Goal: Task Accomplishment & Management: Use online tool/utility

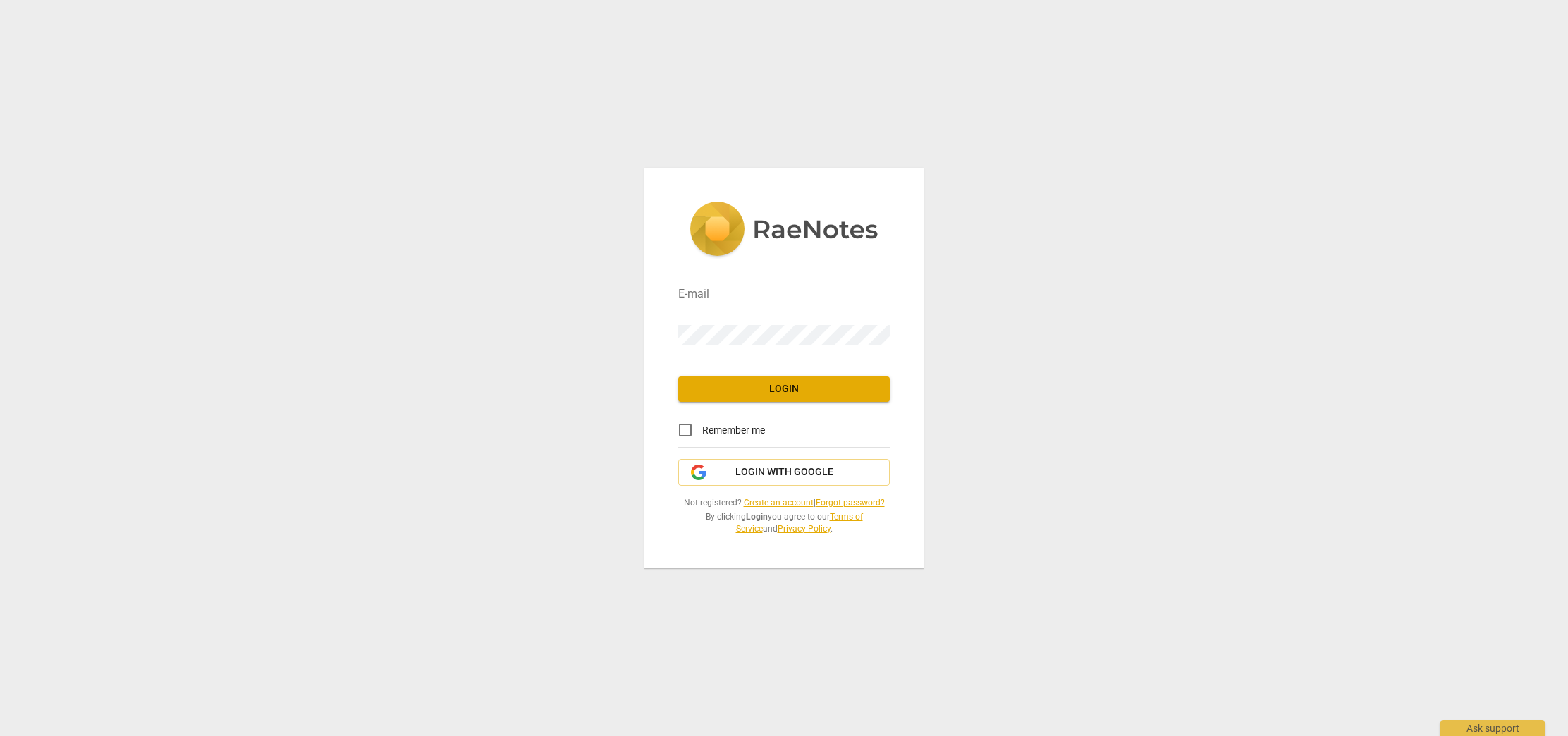
type input "sidra17@gmail.com"
click at [781, 391] on span "Login" at bounding box center [783, 390] width 189 height 14
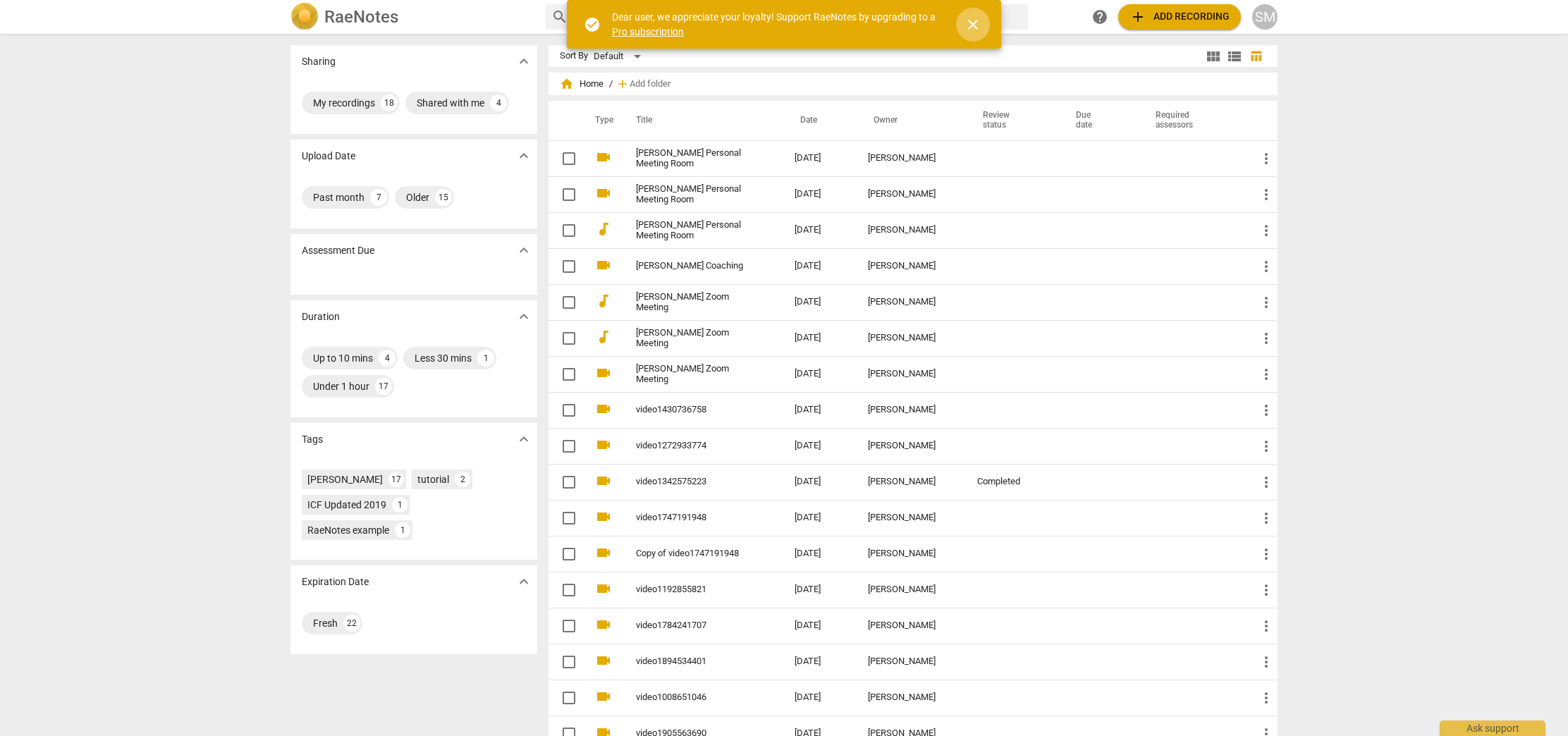
drag, startPoint x: 971, startPoint y: 26, endPoint x: 1092, endPoint y: 12, distance: 121.8
click at [981, 23] on span "close" at bounding box center [973, 25] width 17 height 17
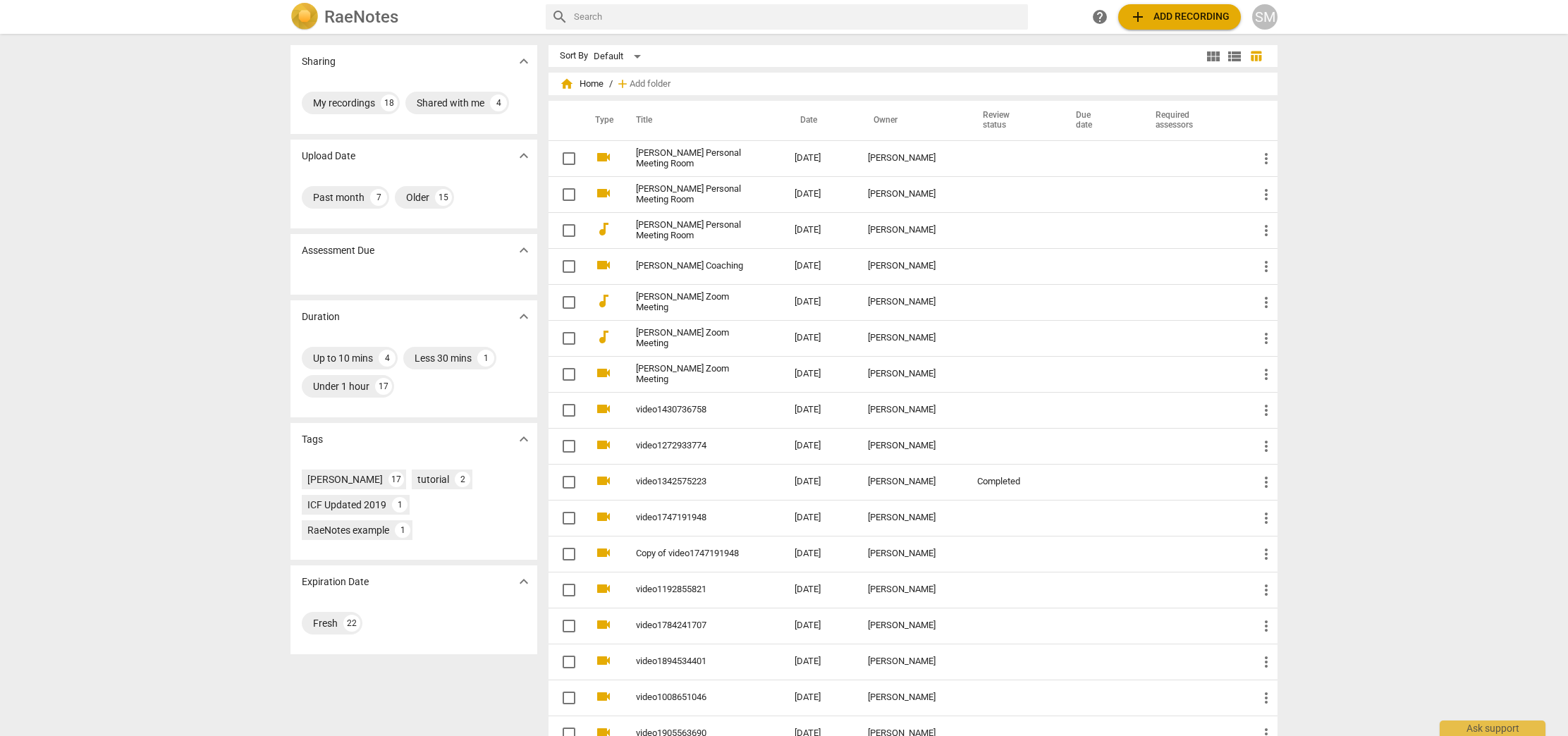
click at [1189, 19] on span "add Add recording" at bounding box center [1179, 17] width 100 height 17
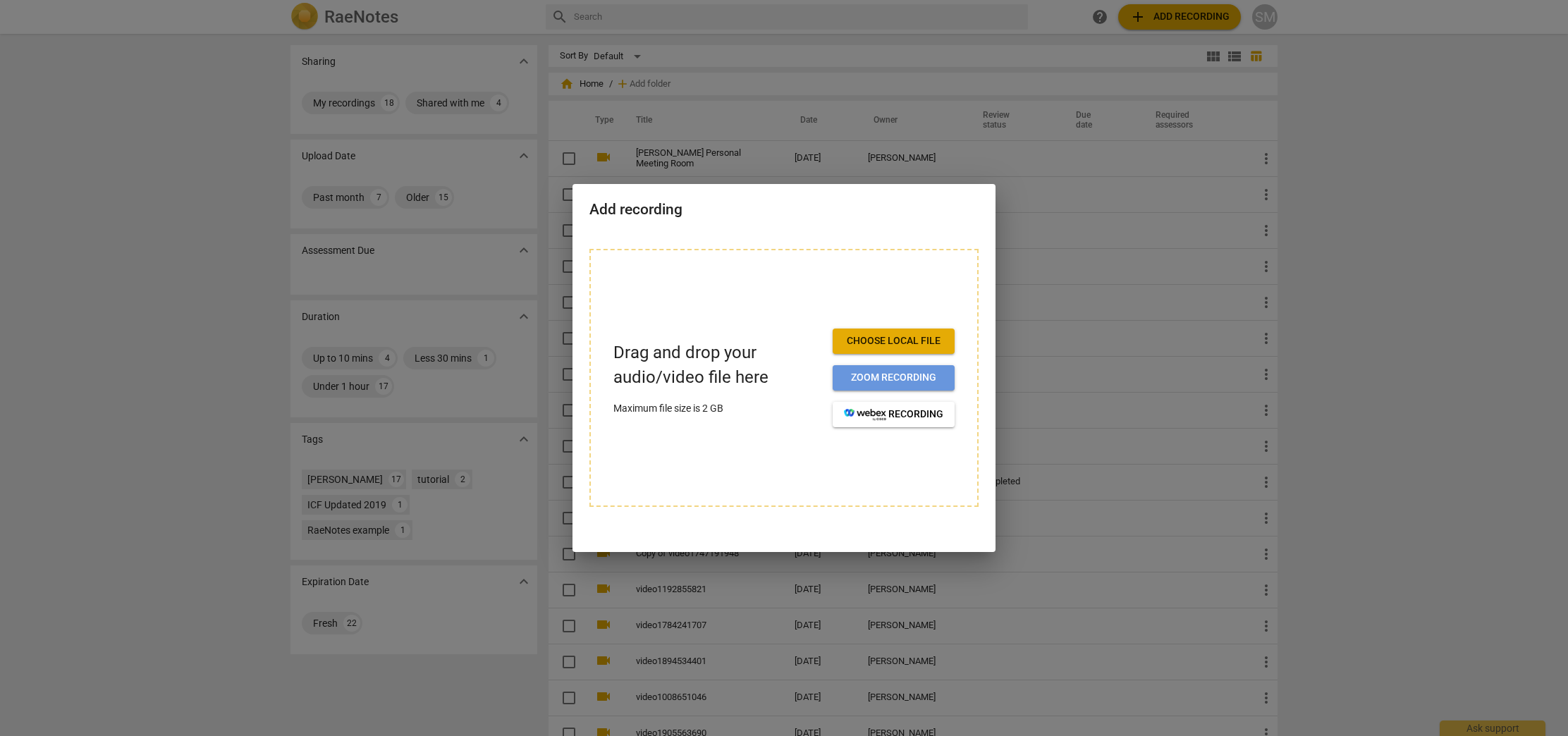
click at [897, 377] on span "Zoom recording" at bounding box center [893, 378] width 100 height 14
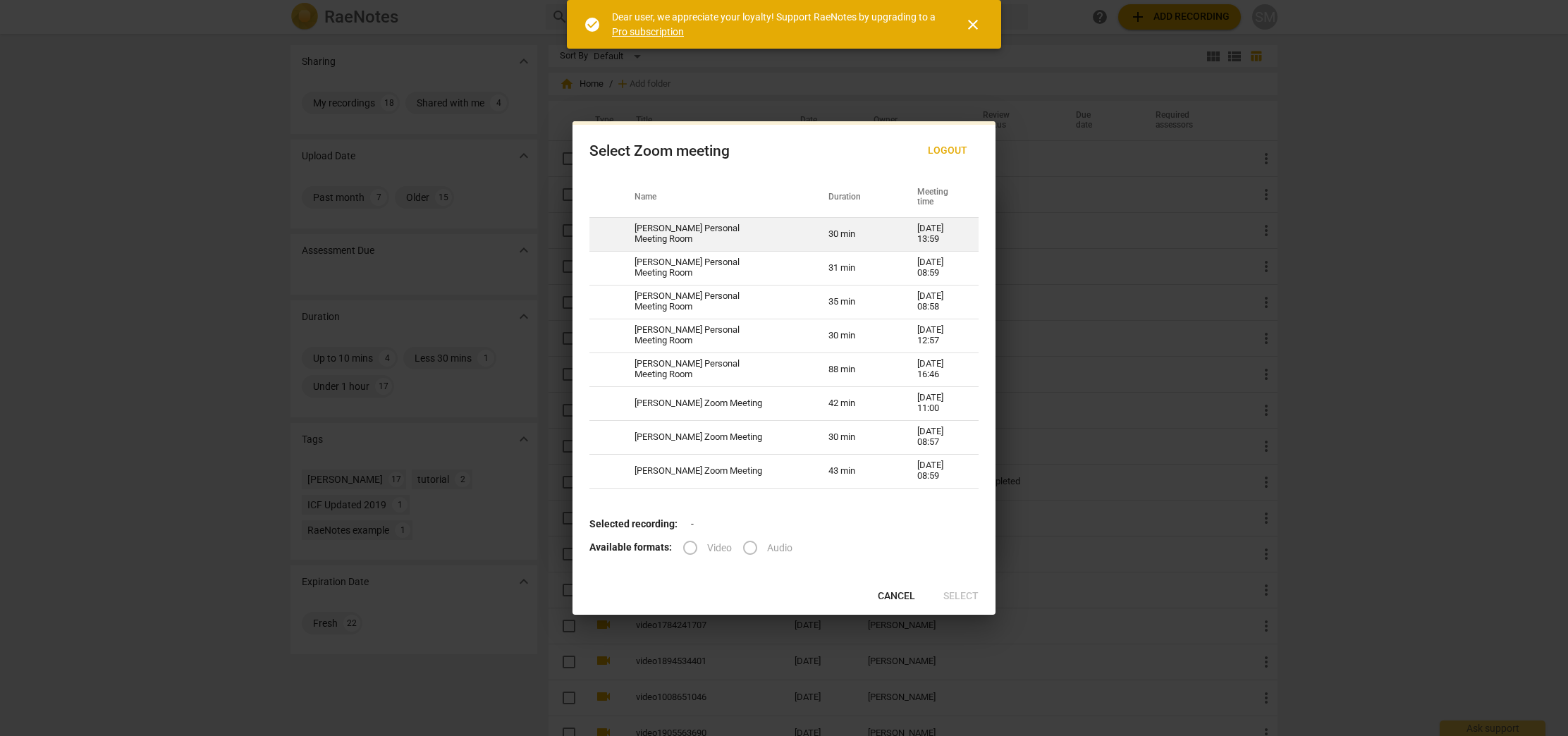
click at [717, 236] on td "[PERSON_NAME] Personal Meeting Room" at bounding box center [714, 234] width 194 height 34
radio input "true"
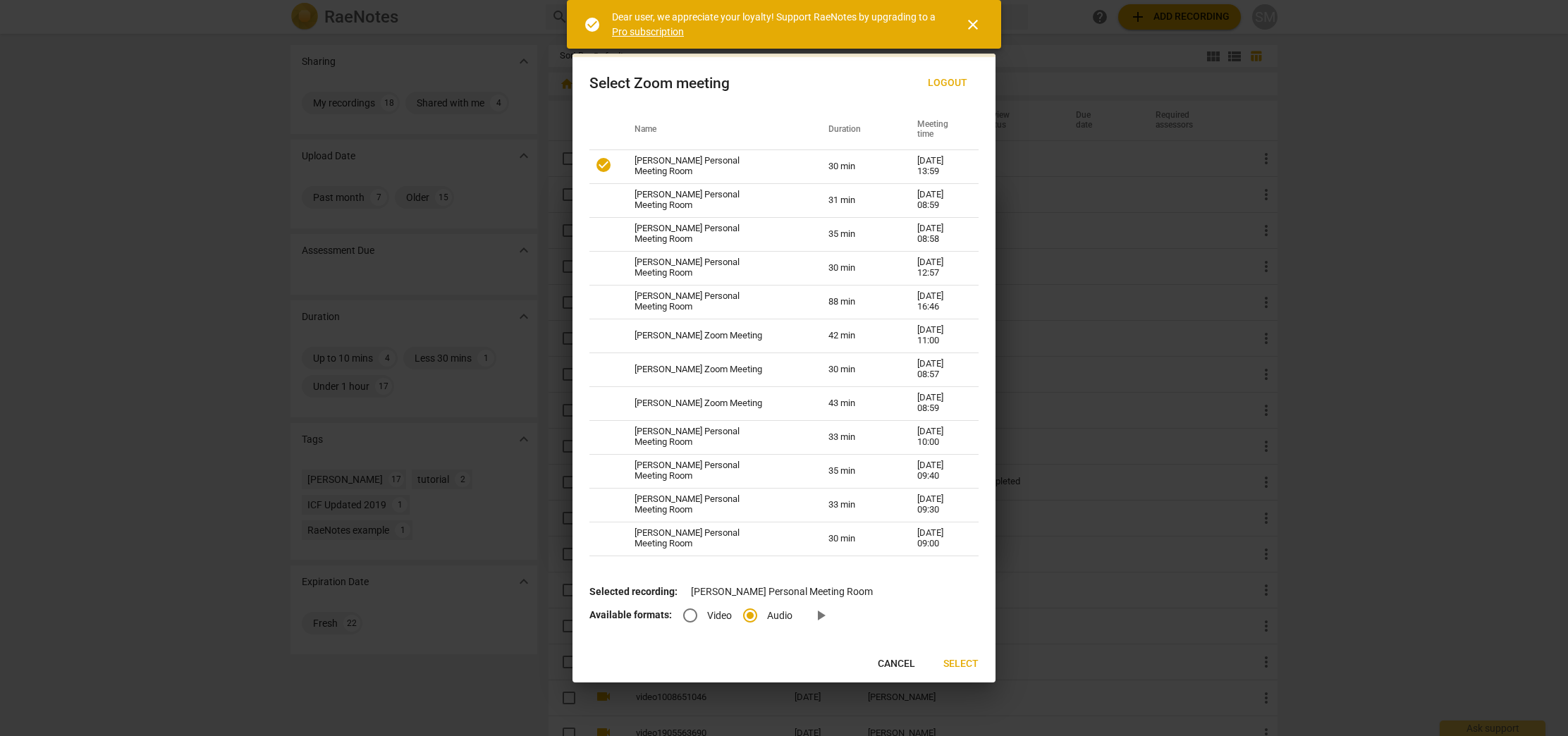
click at [965, 598] on p "Selected recording: [PERSON_NAME] Personal Meeting Room" at bounding box center [784, 592] width 389 height 15
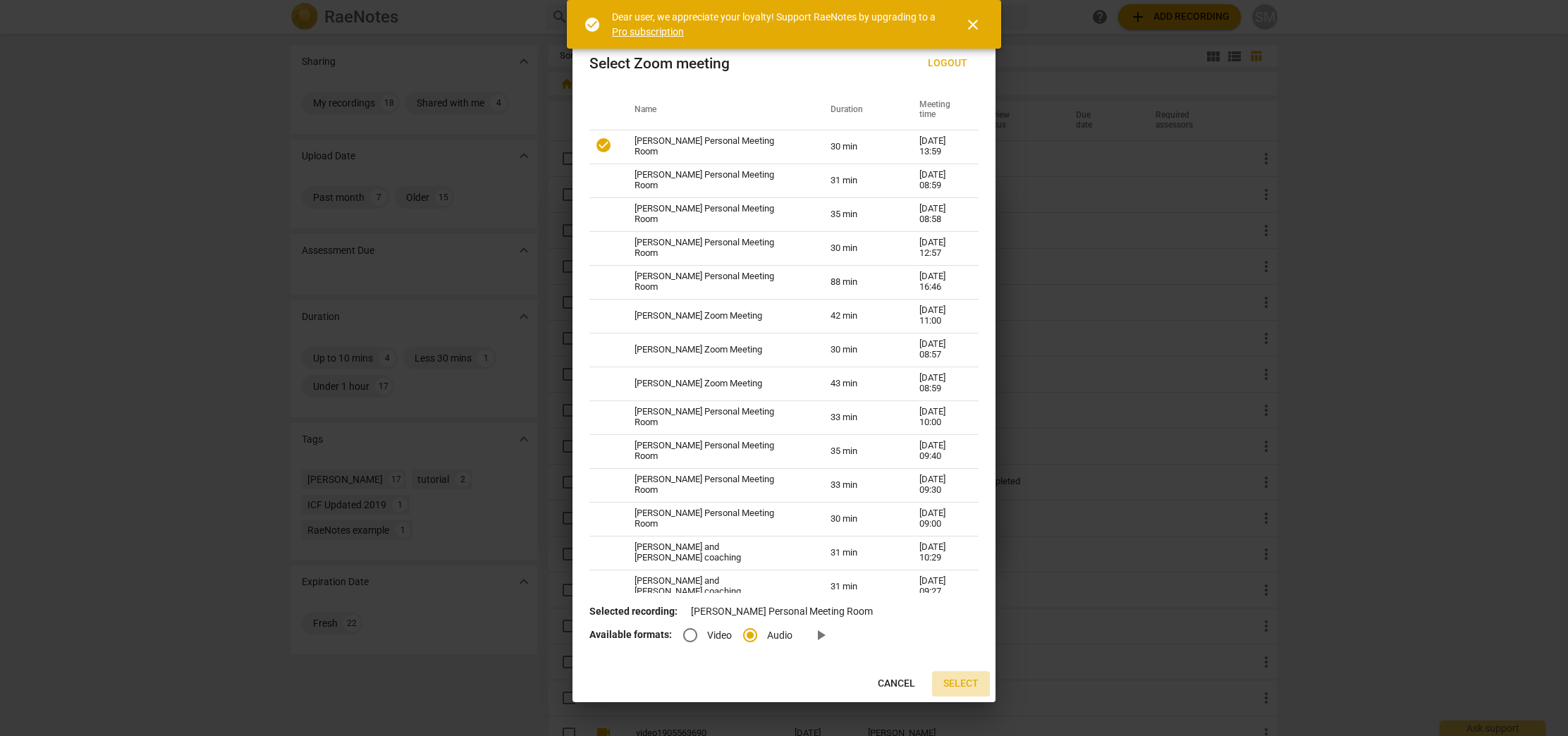
click at [958, 680] on span "Select" at bounding box center [960, 684] width 35 height 14
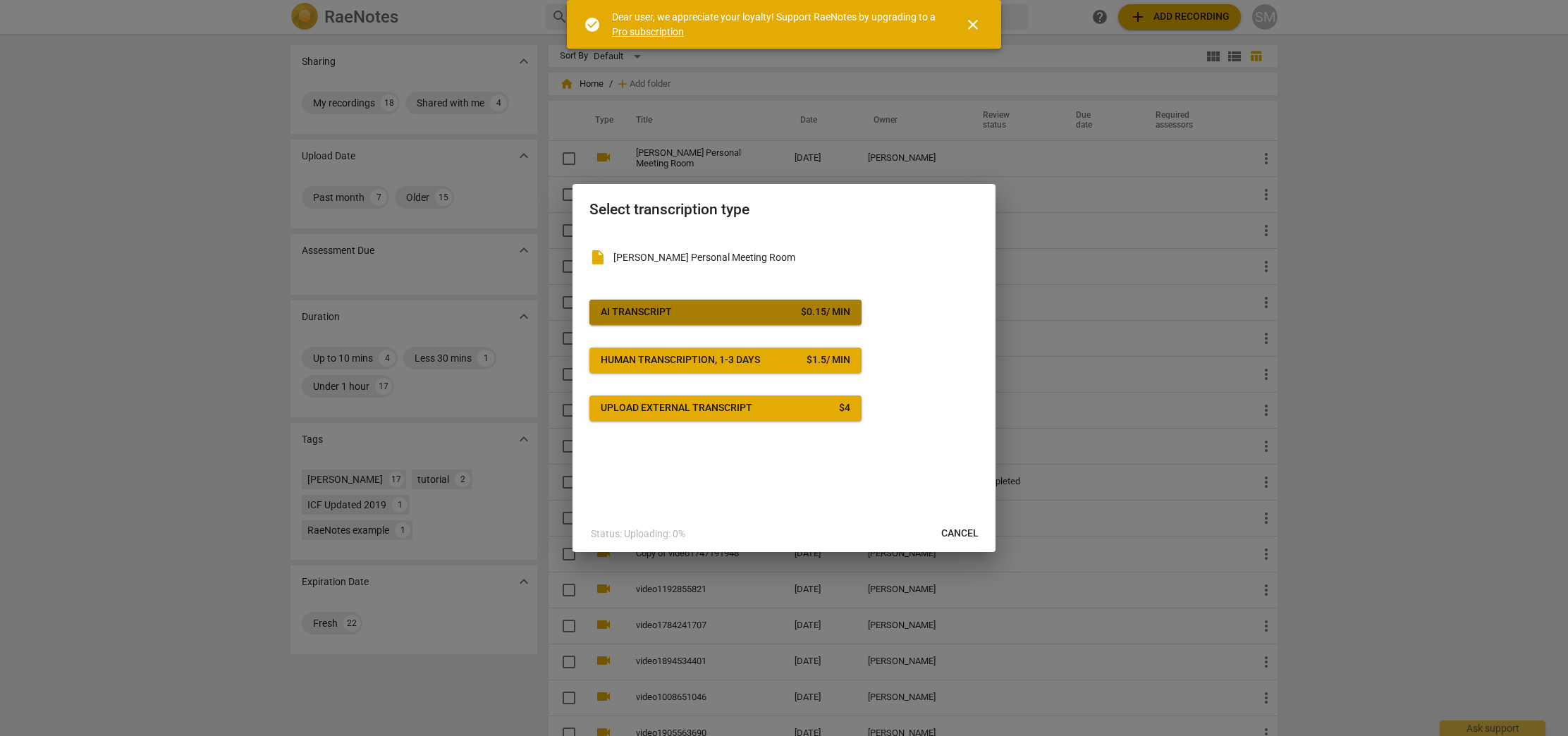
click at [717, 319] on button "AI Transcript $ 0.15 / min" at bounding box center [725, 312] width 272 height 25
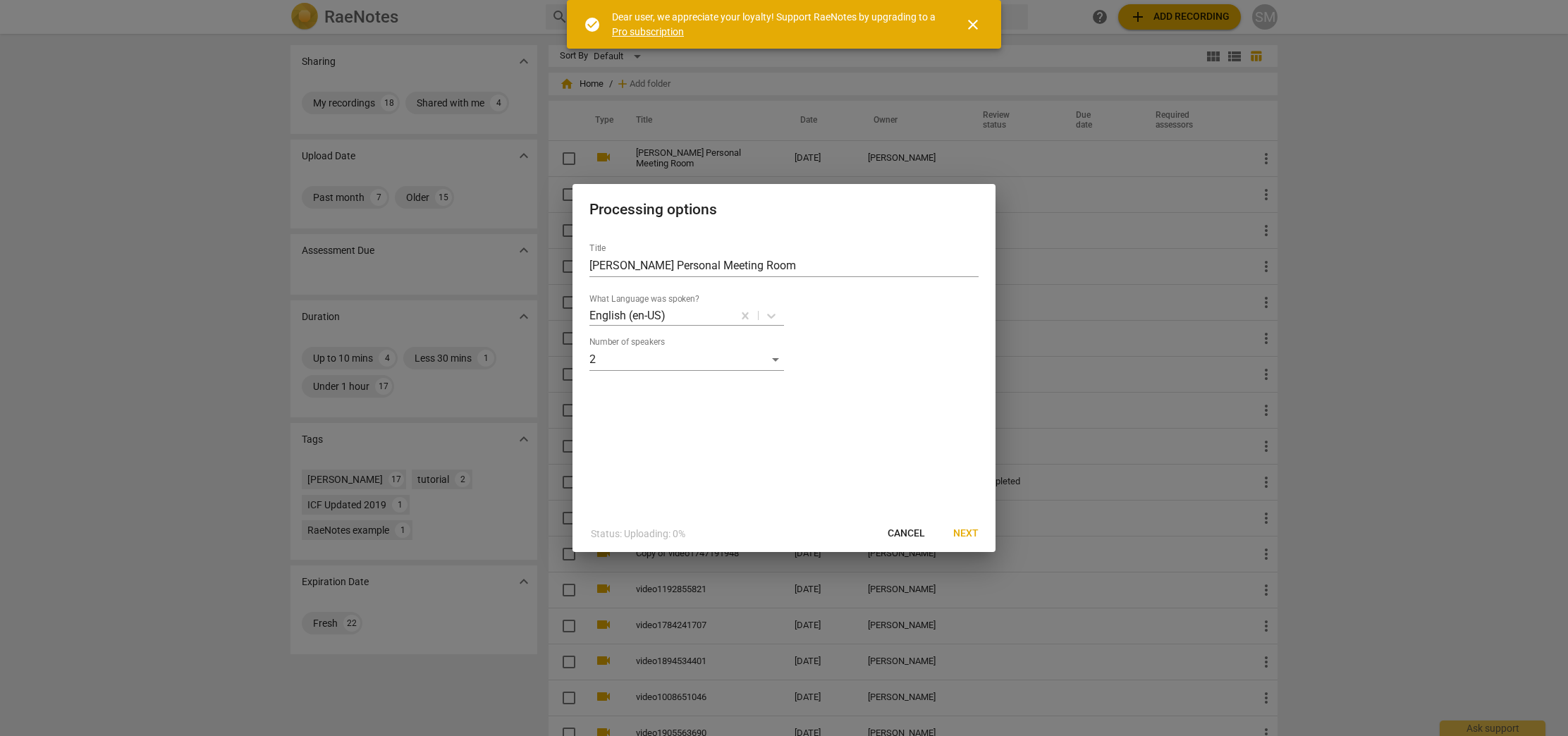
click at [973, 535] on span "Next" at bounding box center [965, 534] width 25 height 14
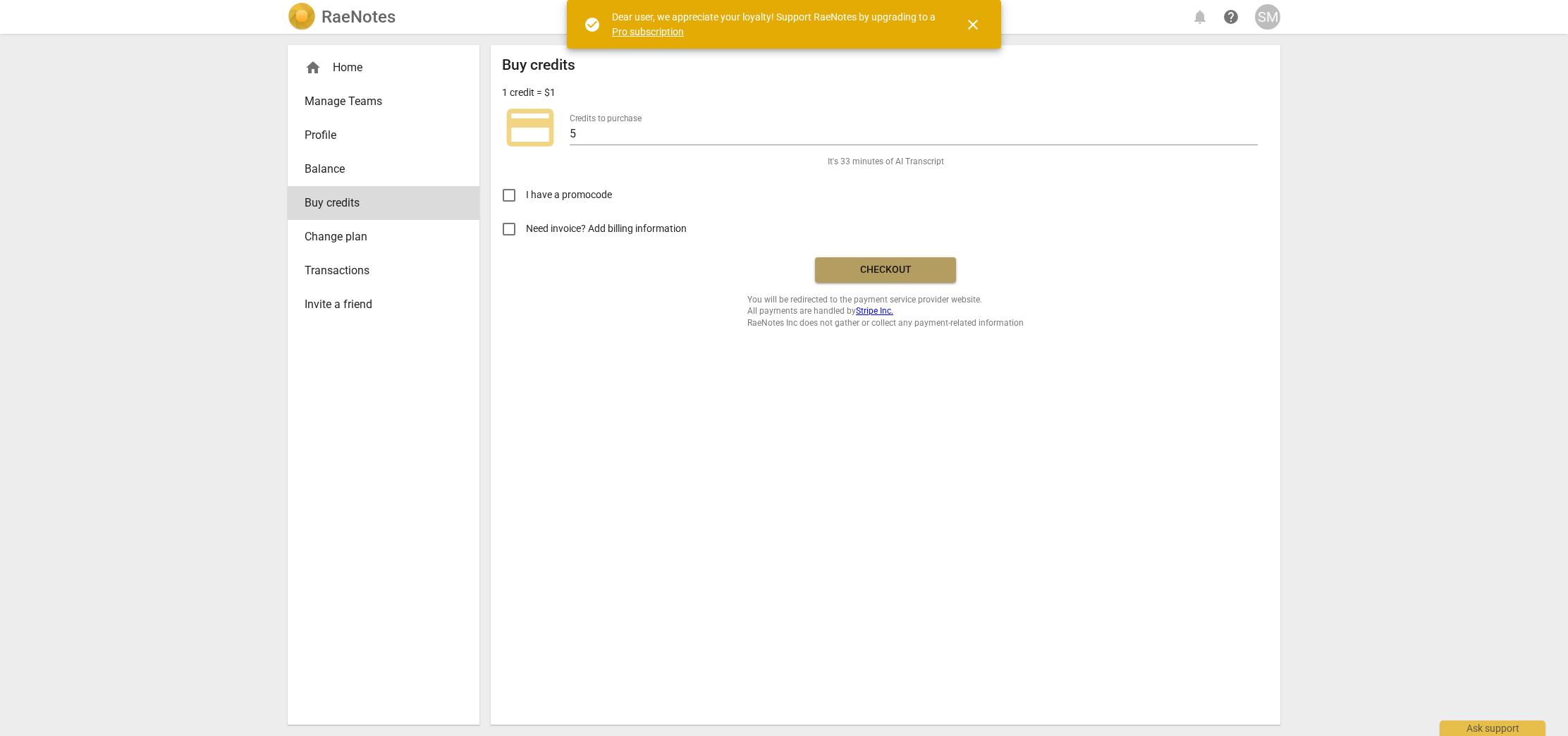
click at [889, 273] on span "Checkout" at bounding box center [885, 270] width 118 height 14
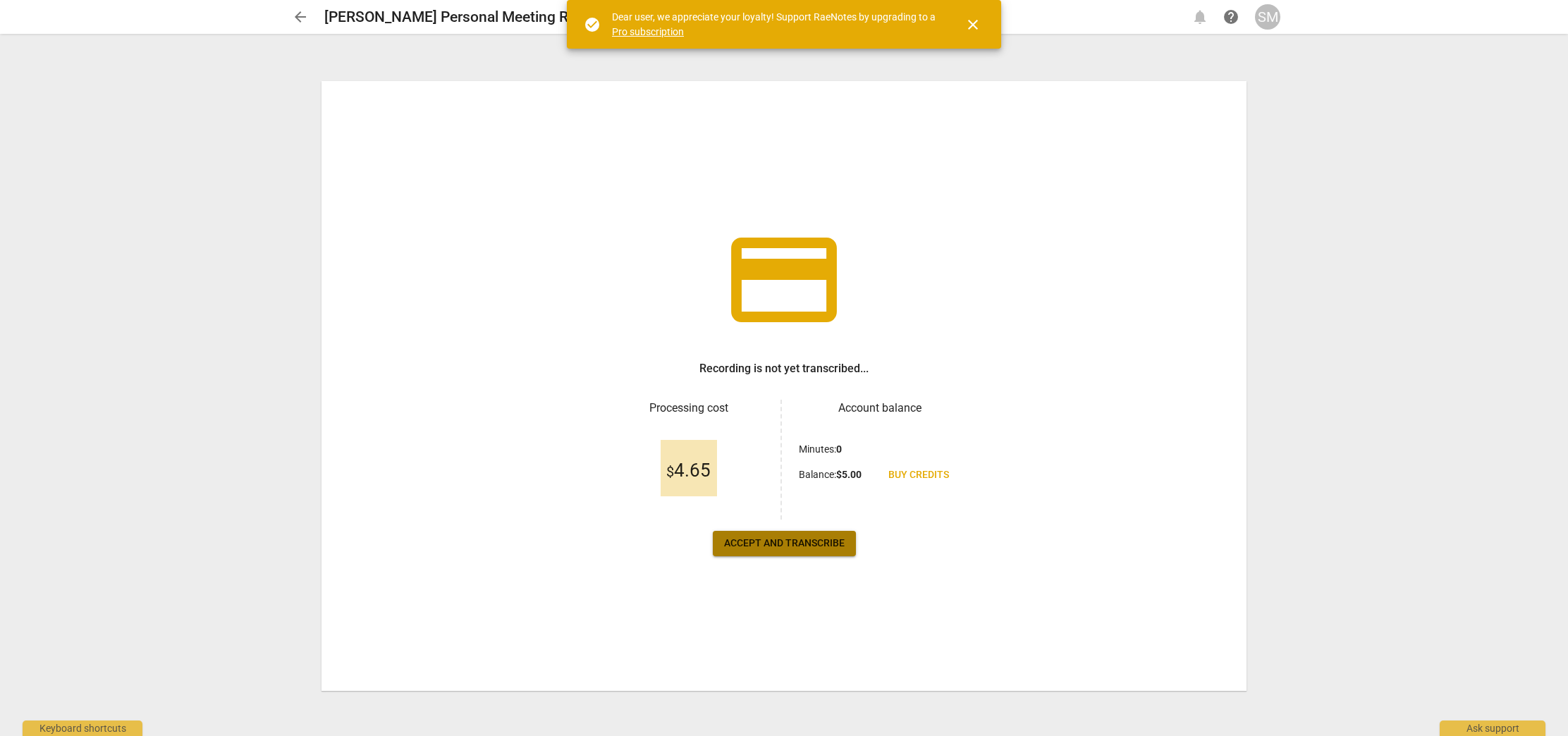
click at [788, 551] on button "Accept and transcribe" at bounding box center [785, 543] width 143 height 25
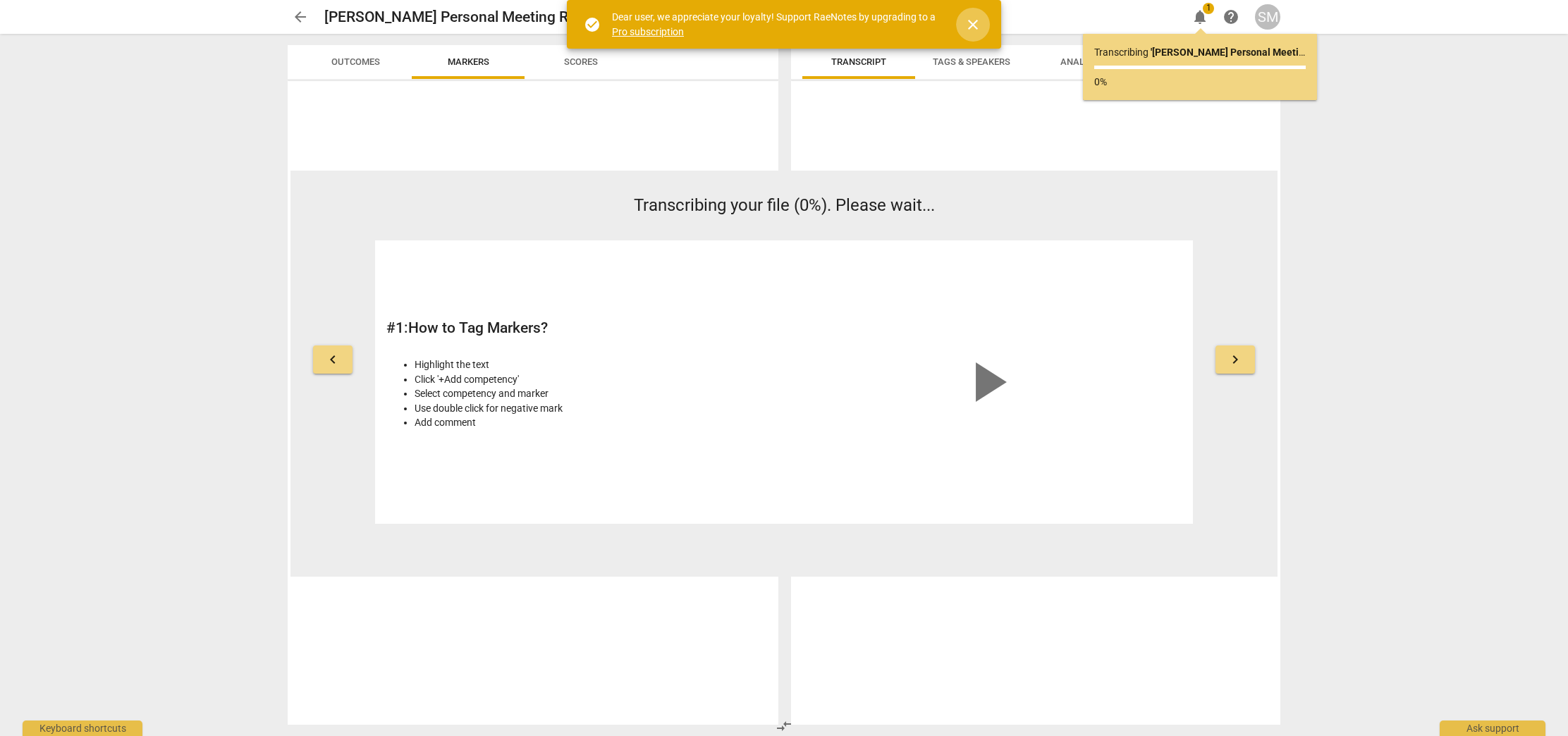
click at [969, 25] on span "close" at bounding box center [973, 25] width 17 height 17
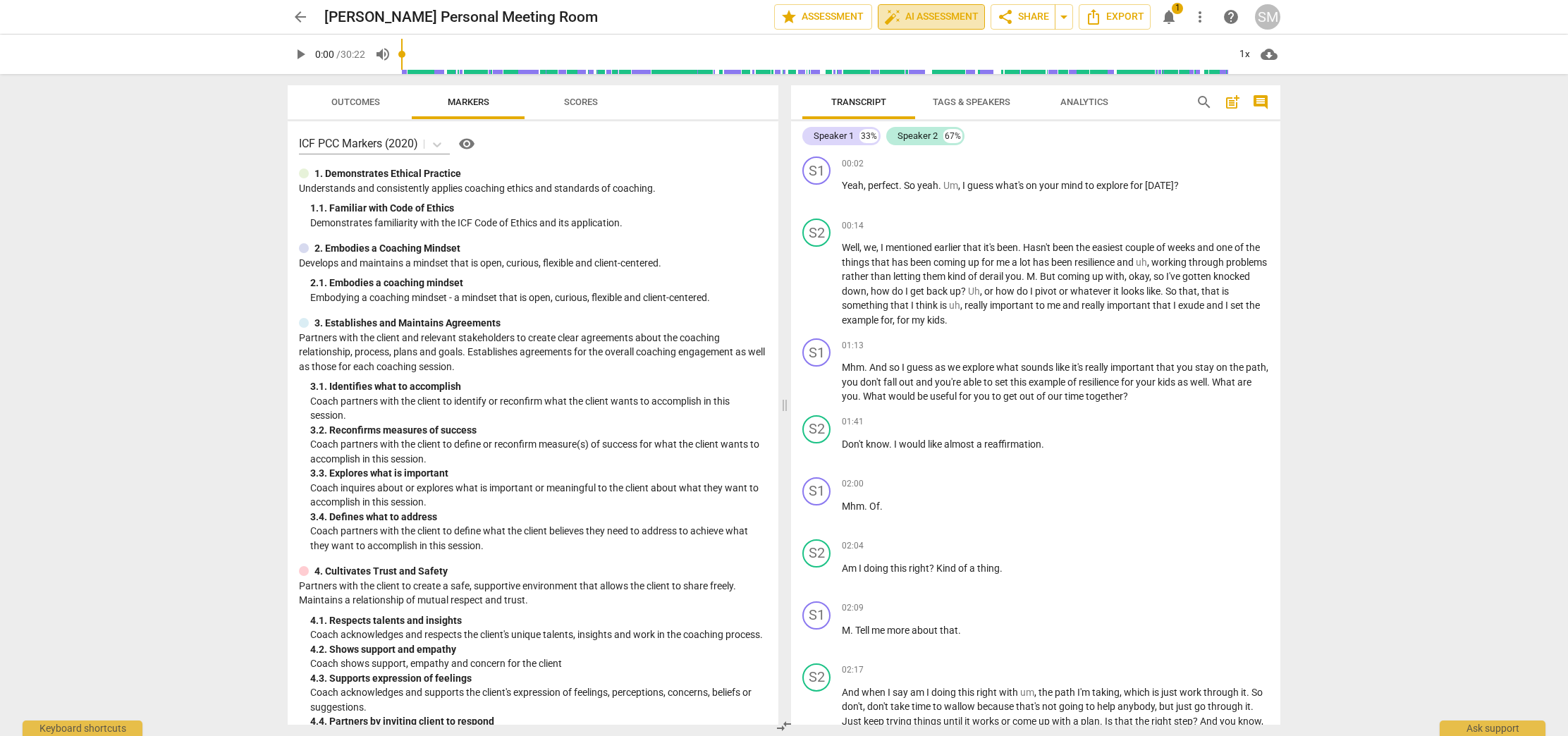
click at [923, 19] on span "auto_fix_high AI Assessment" at bounding box center [931, 17] width 95 height 17
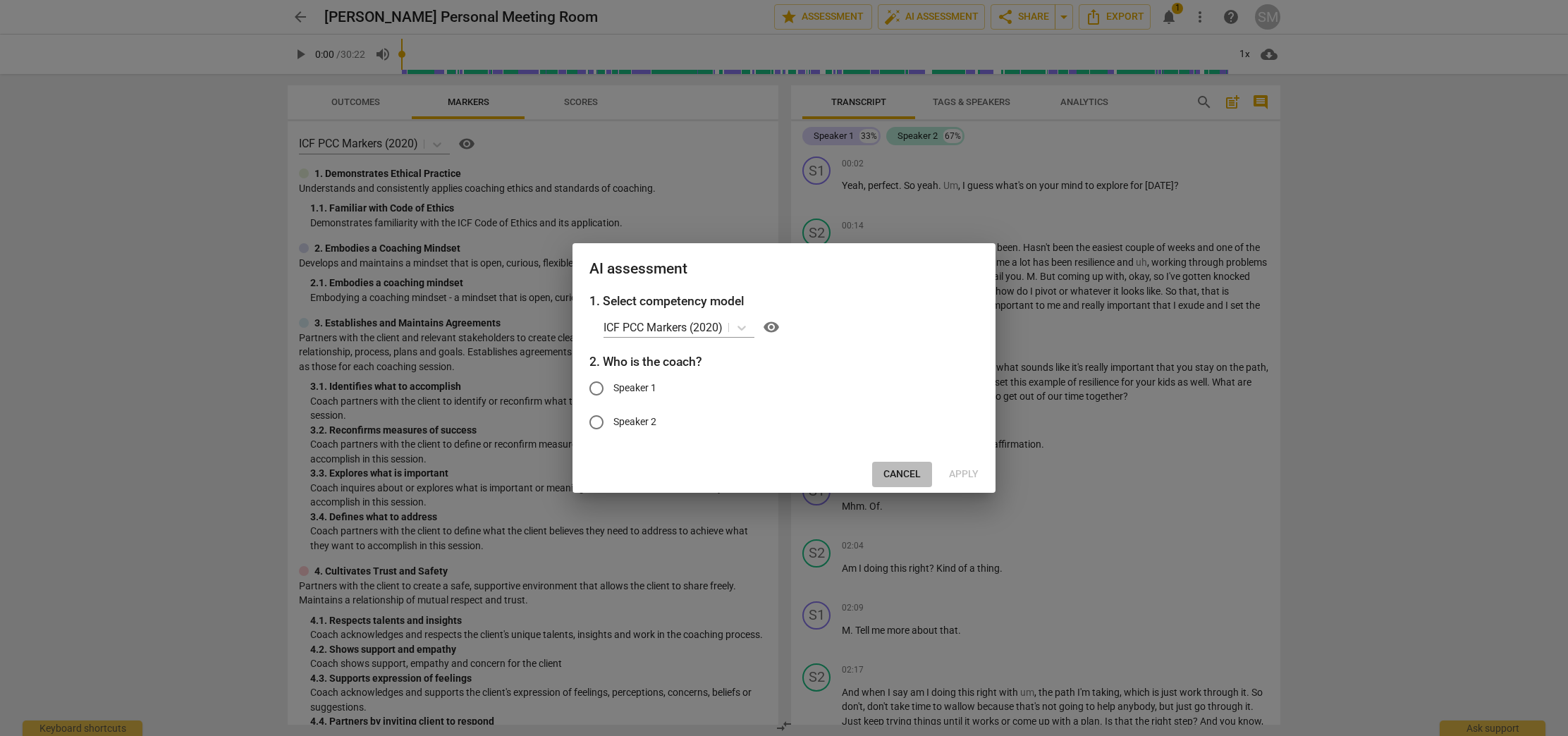
click at [904, 473] on span "Cancel" at bounding box center [902, 475] width 37 height 14
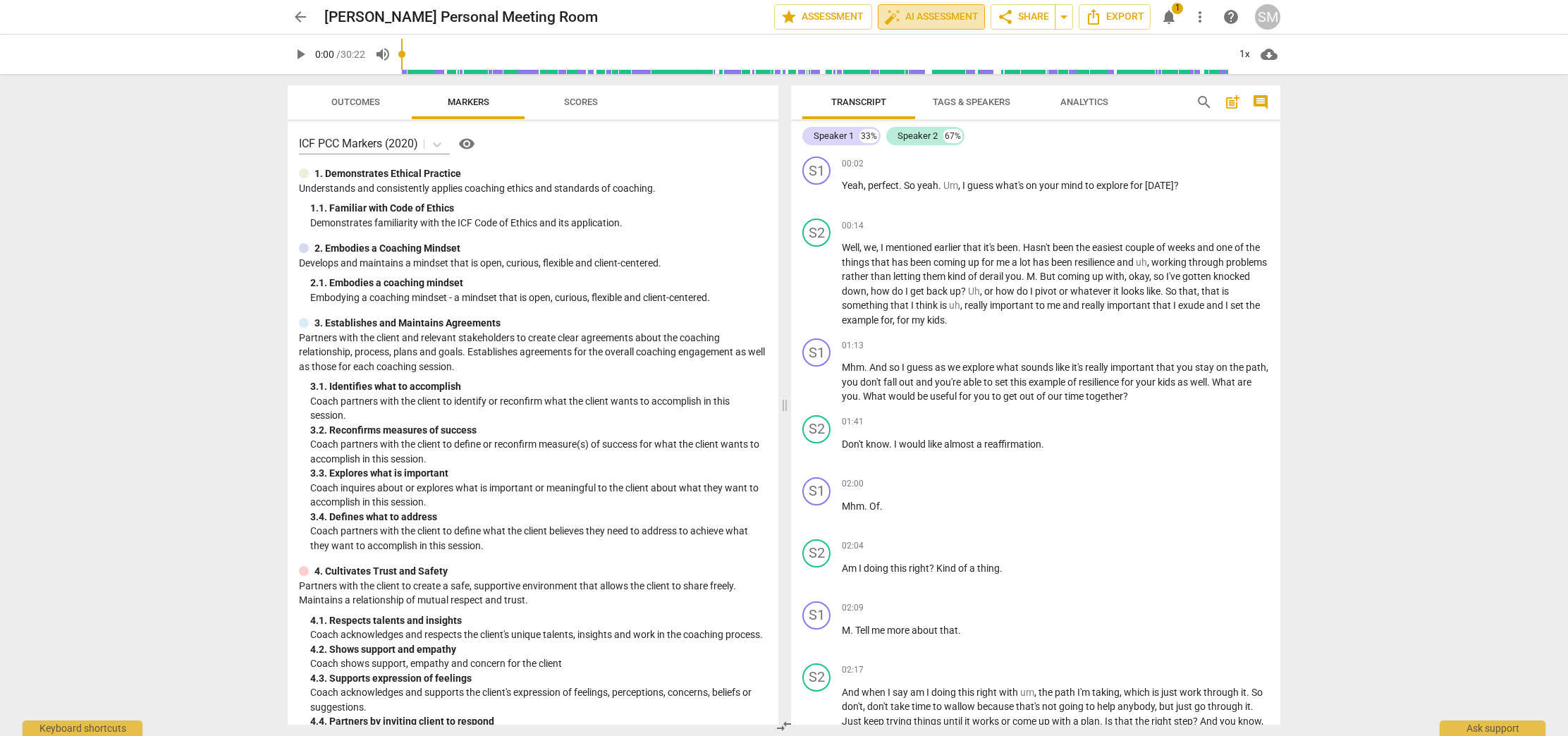
click at [930, 15] on span "auto_fix_high AI Assessment" at bounding box center [931, 17] width 95 height 17
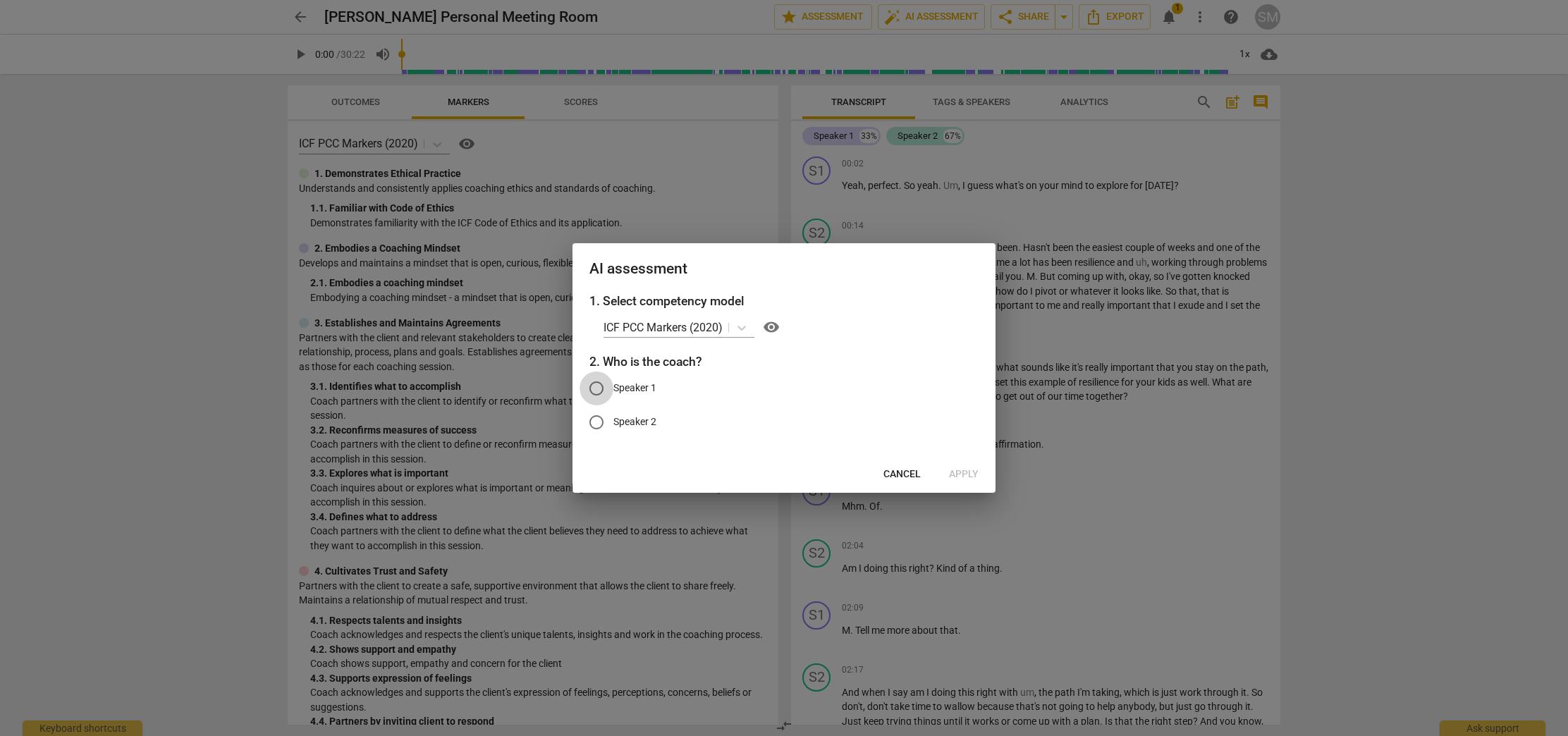
click at [598, 386] on input "Speaker 1" at bounding box center [596, 388] width 34 height 34
radio input "true"
click at [956, 472] on span "Apply" at bounding box center [963, 475] width 29 height 14
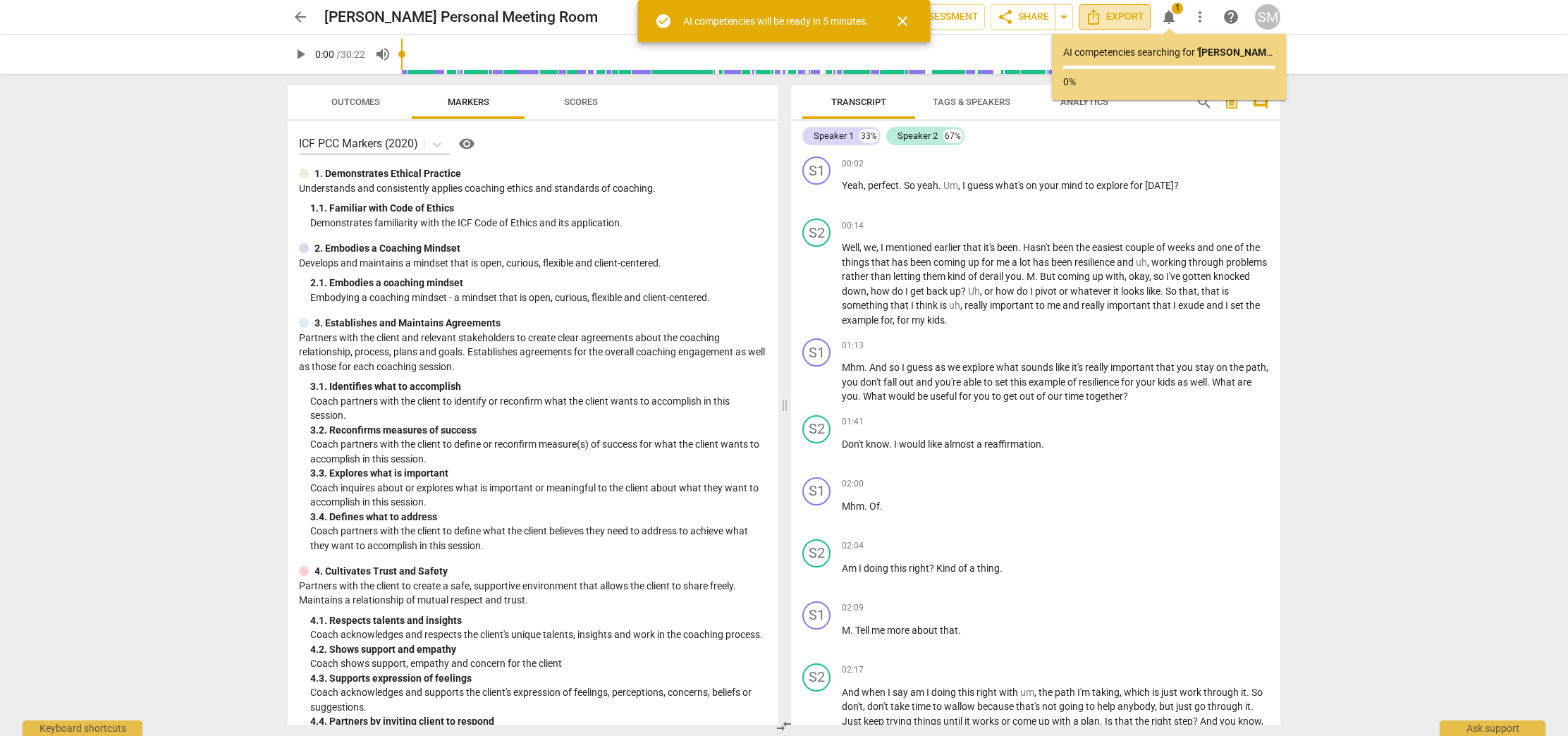
click at [1117, 16] on span "Export" at bounding box center [1114, 17] width 60 height 17
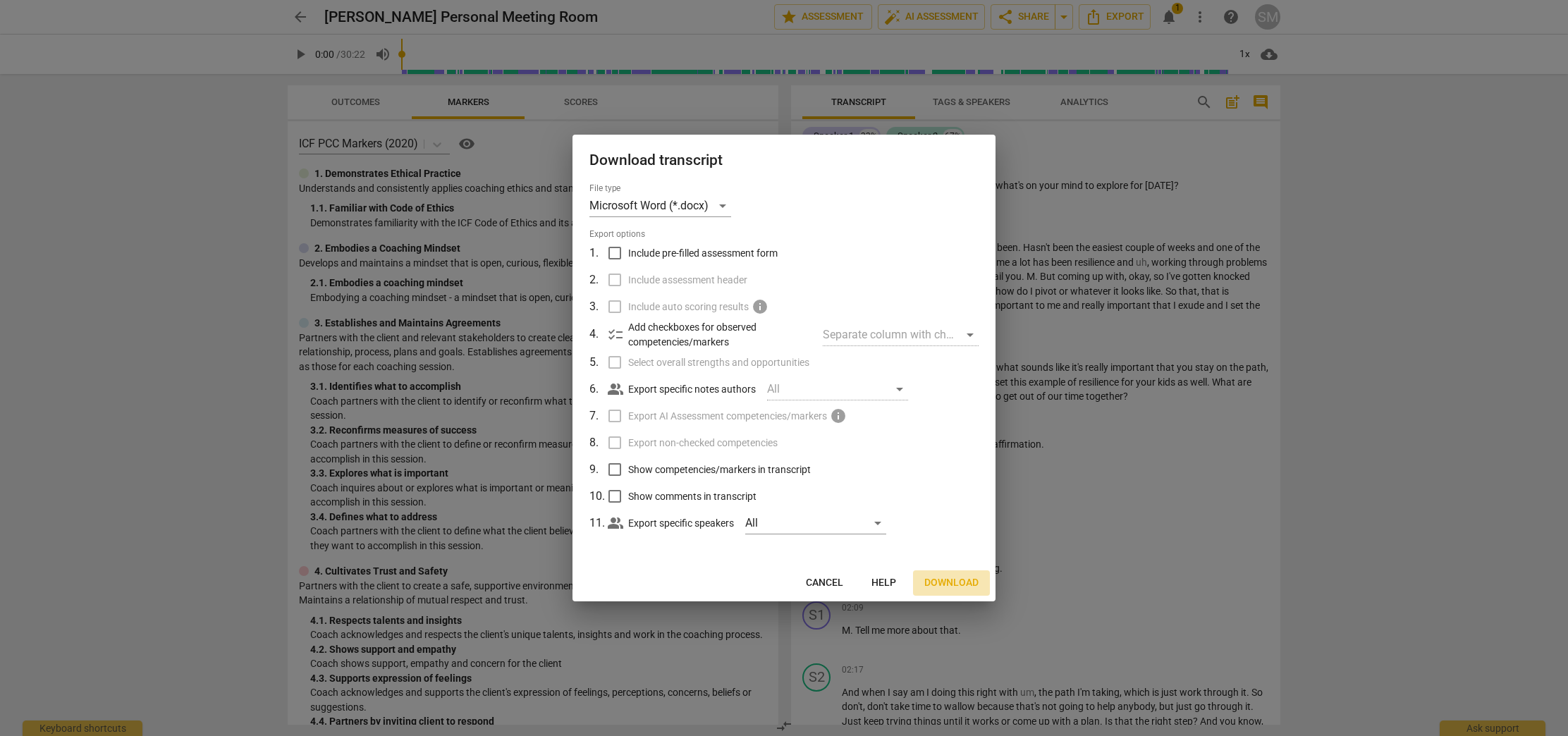
click at [948, 588] on span "Download" at bounding box center [951, 583] width 55 height 14
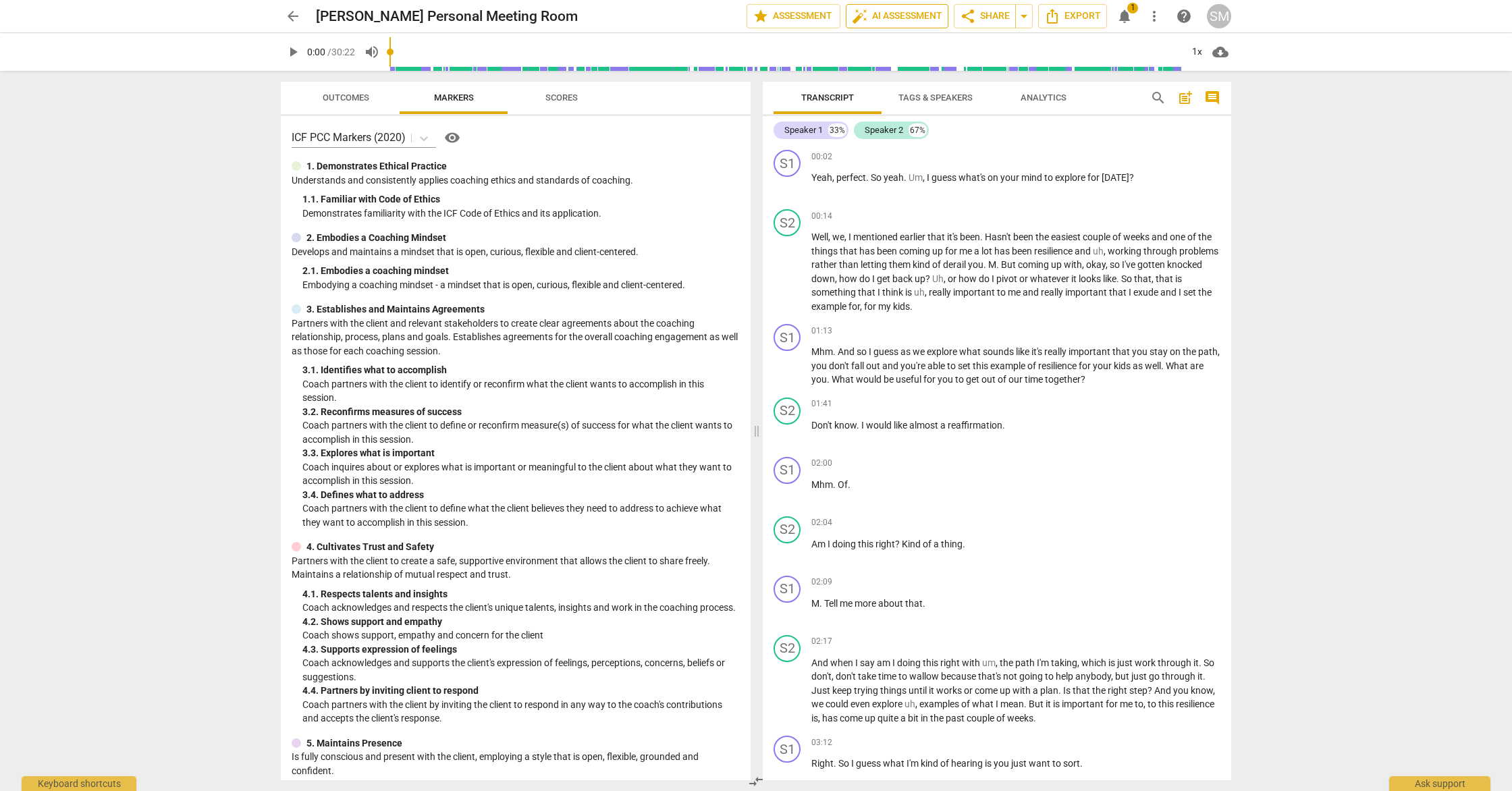
click at [921, 17] on span "auto_fix_high AI Assessment" at bounding box center [897, 16] width 91 height 16
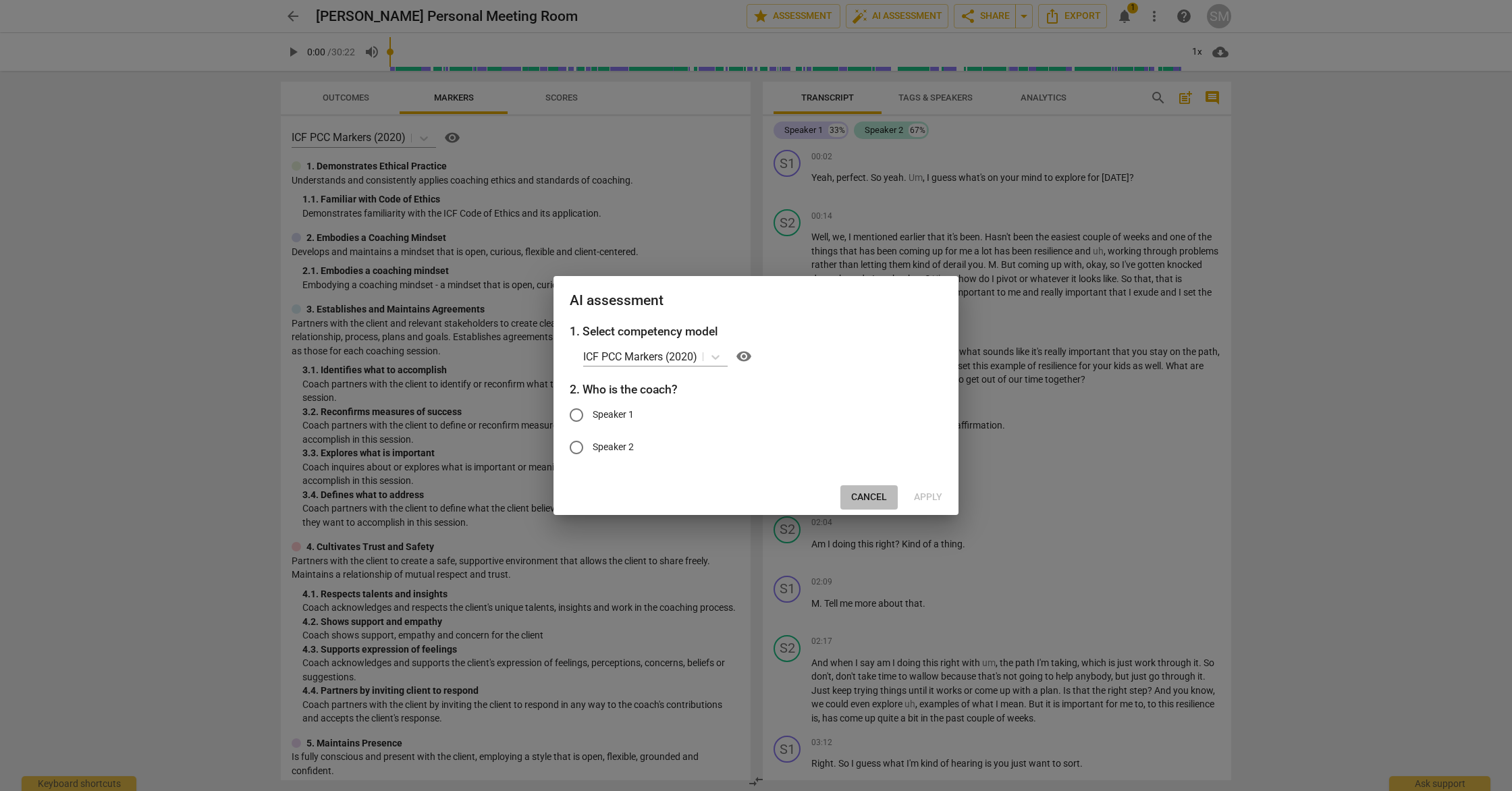
click at [871, 498] on span "Cancel" at bounding box center [869, 497] width 36 height 14
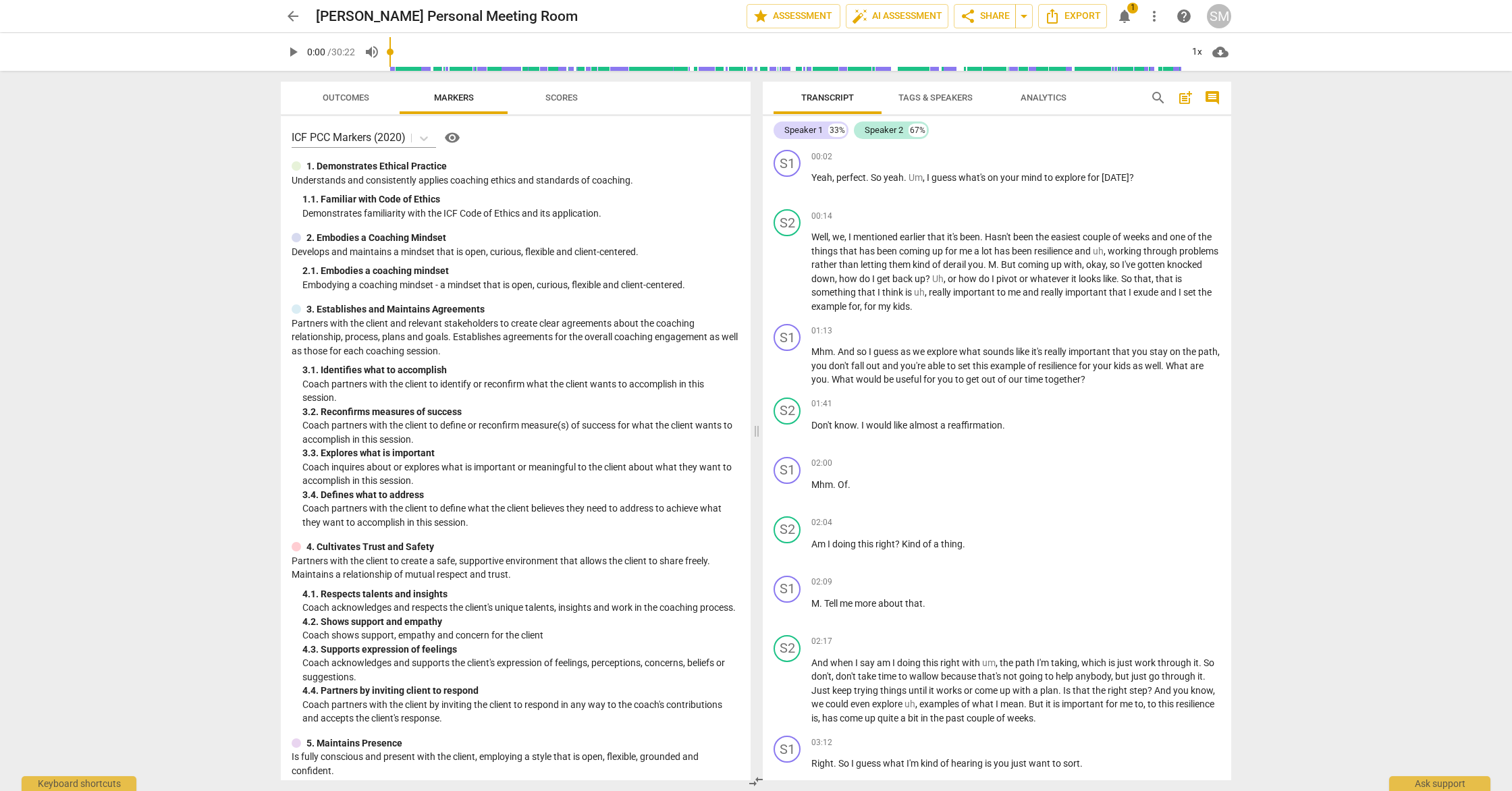
click at [1127, 21] on span "notifications" at bounding box center [1125, 16] width 16 height 16
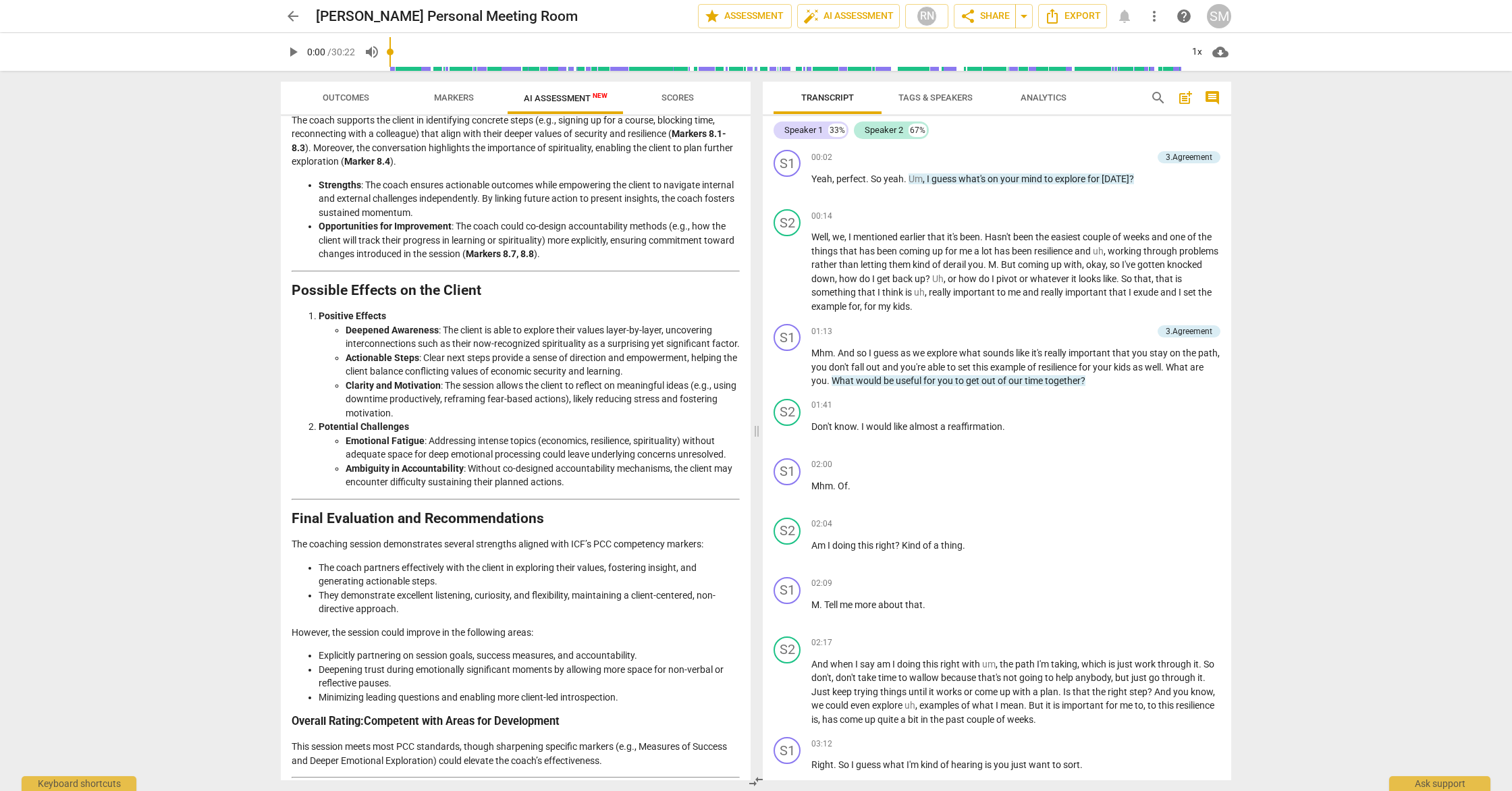
scroll to position [1575, 0]
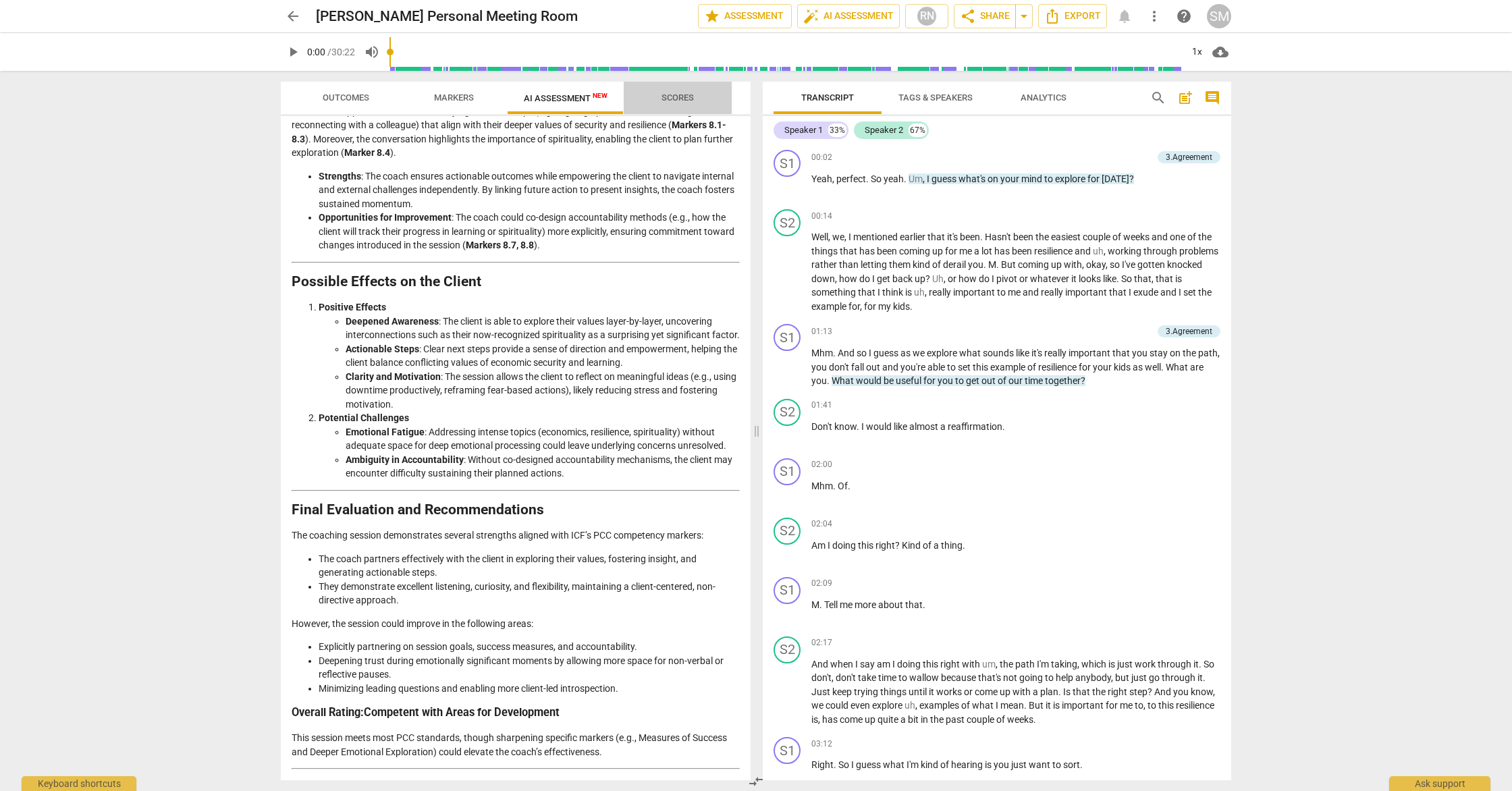
click at [681, 96] on span "Scores" at bounding box center [677, 98] width 32 height 10
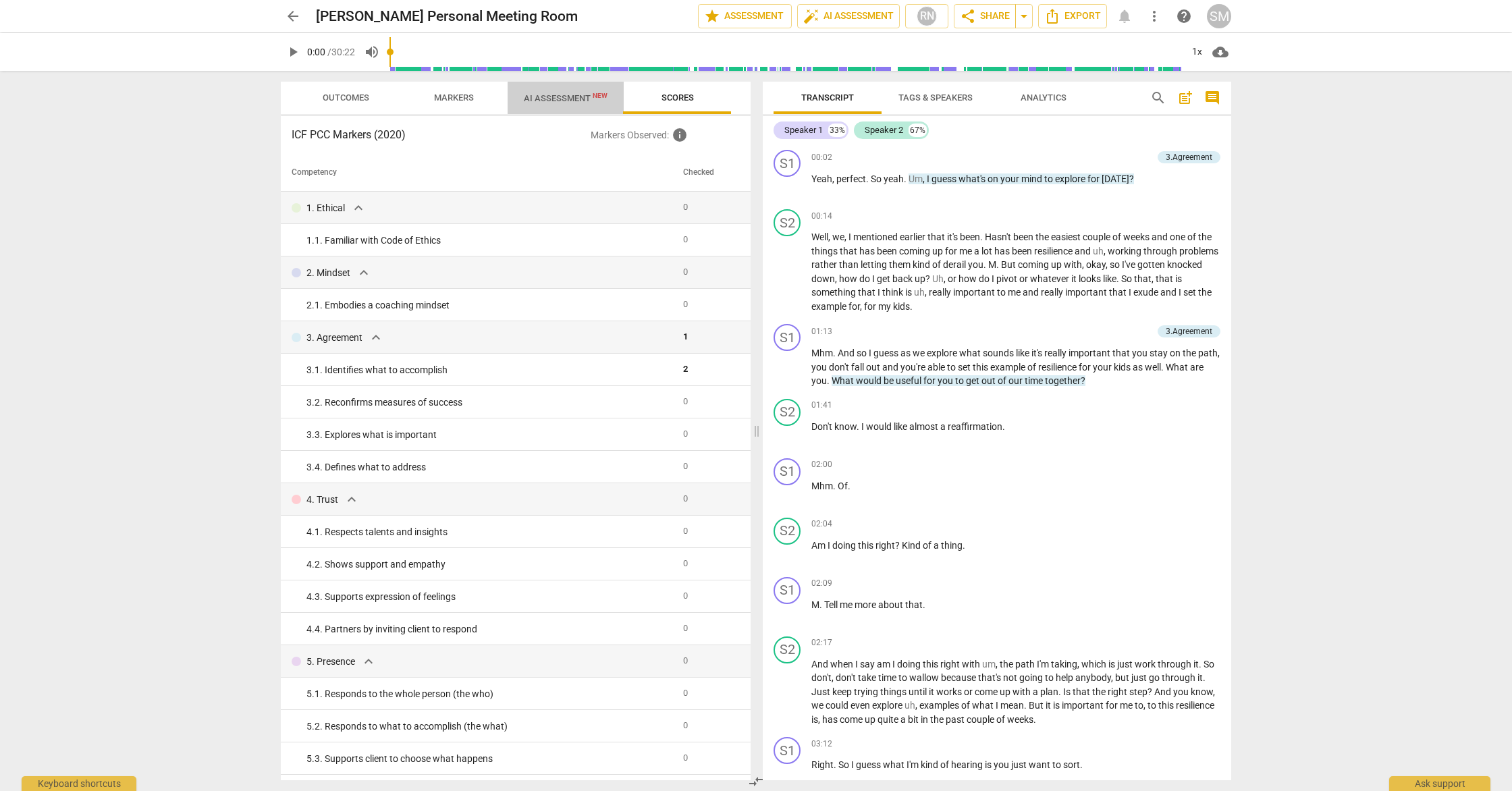
click at [569, 98] on span "AI Assessment New" at bounding box center [566, 98] width 84 height 10
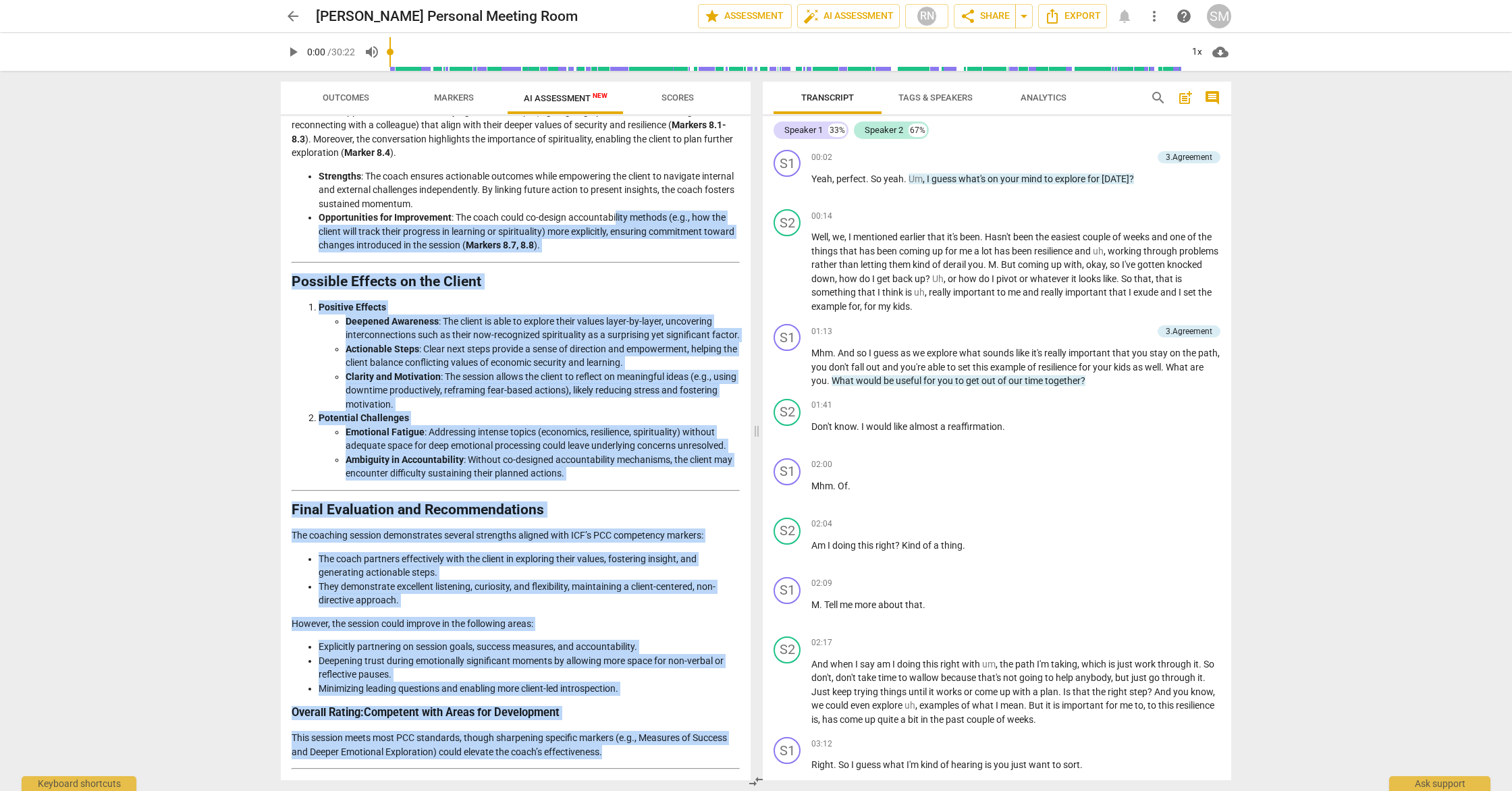
drag, startPoint x: 605, startPoint y: 753, endPoint x: 617, endPoint y: 202, distance: 551.1
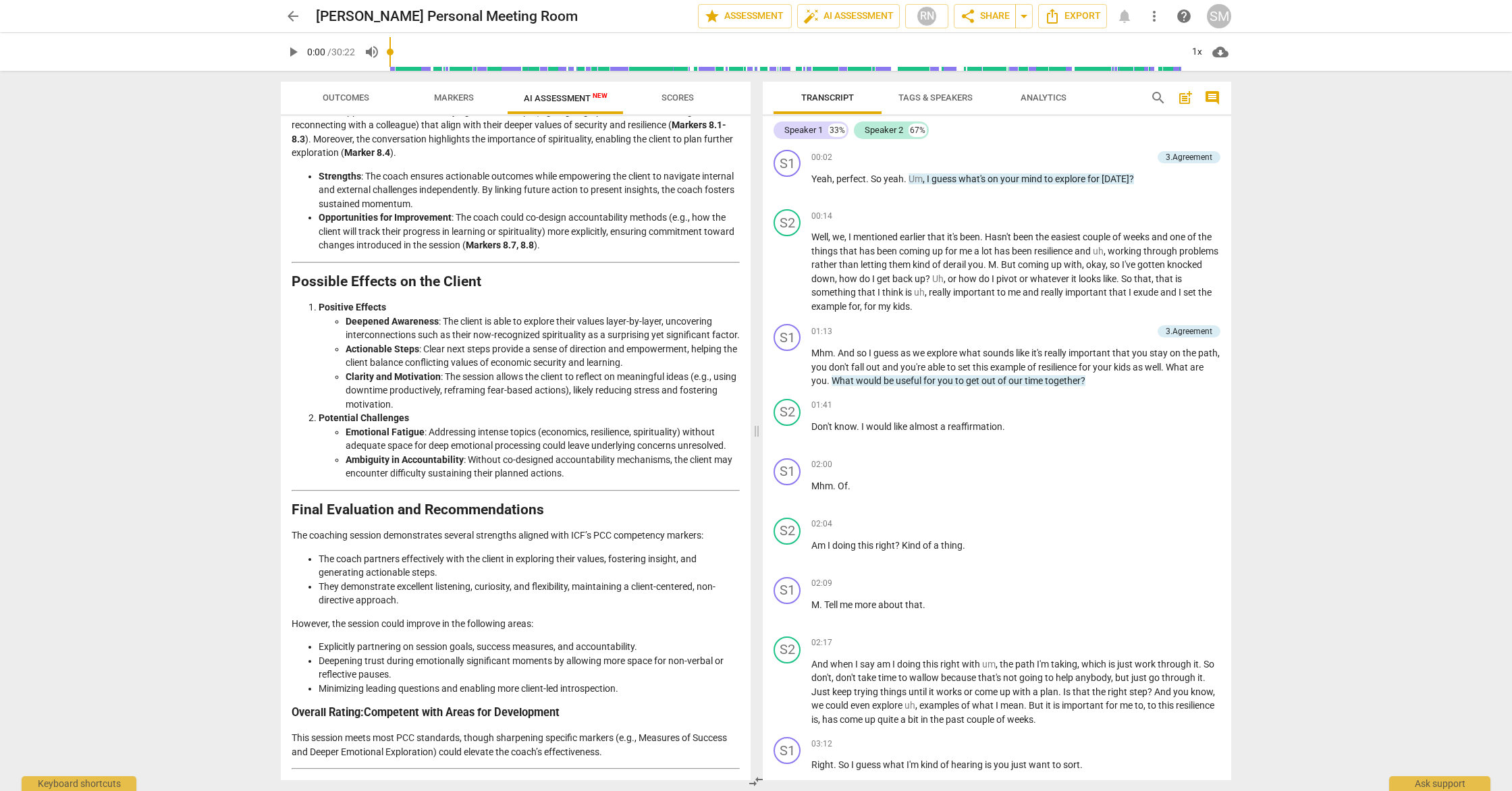
click at [83, 210] on div "arrow_back Sidrah Mohyuddin's Personal Meeting Room edit star Assessment auto_f…" at bounding box center [756, 396] width 1512 height 791
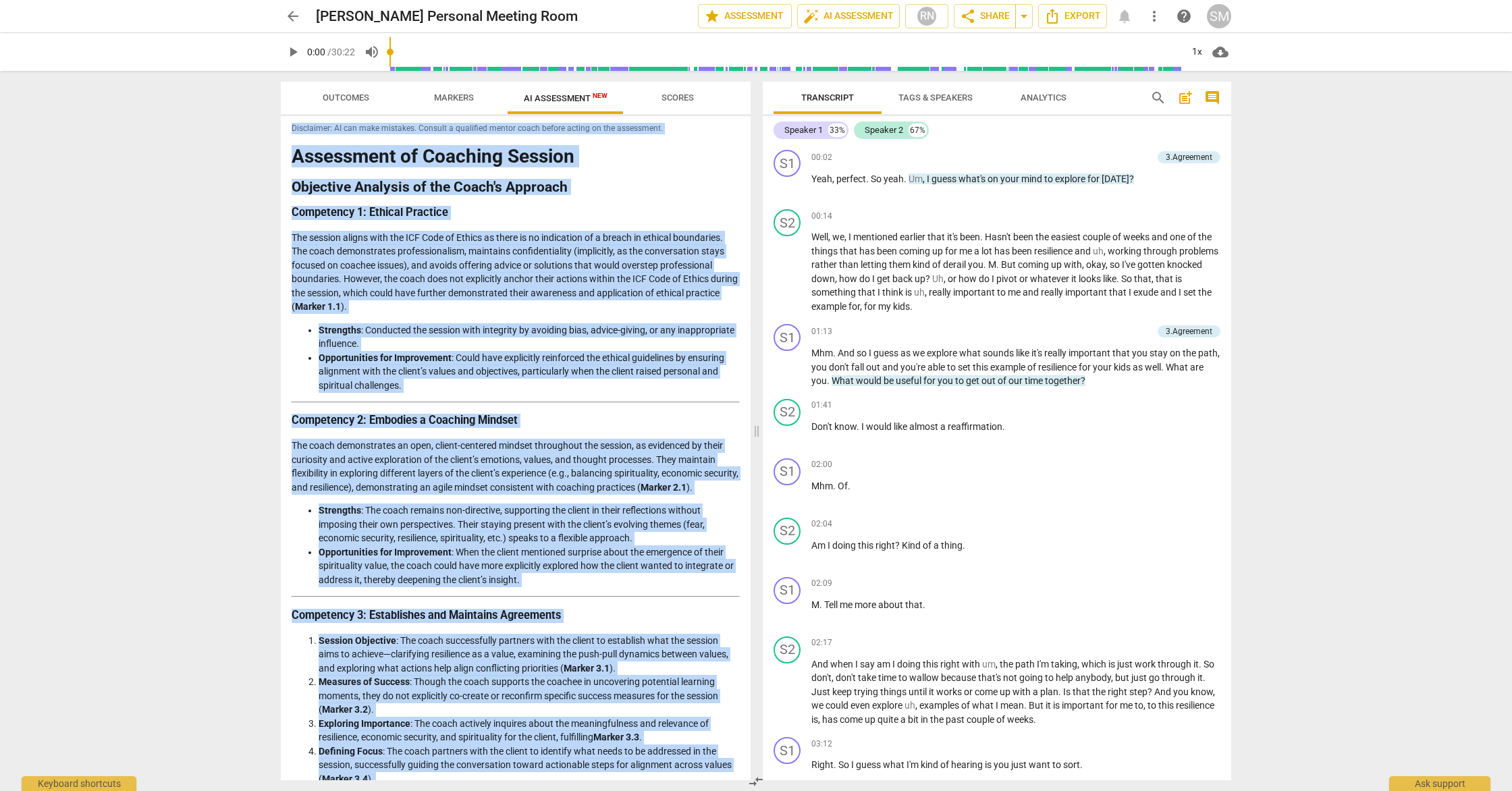
scroll to position [0, 0]
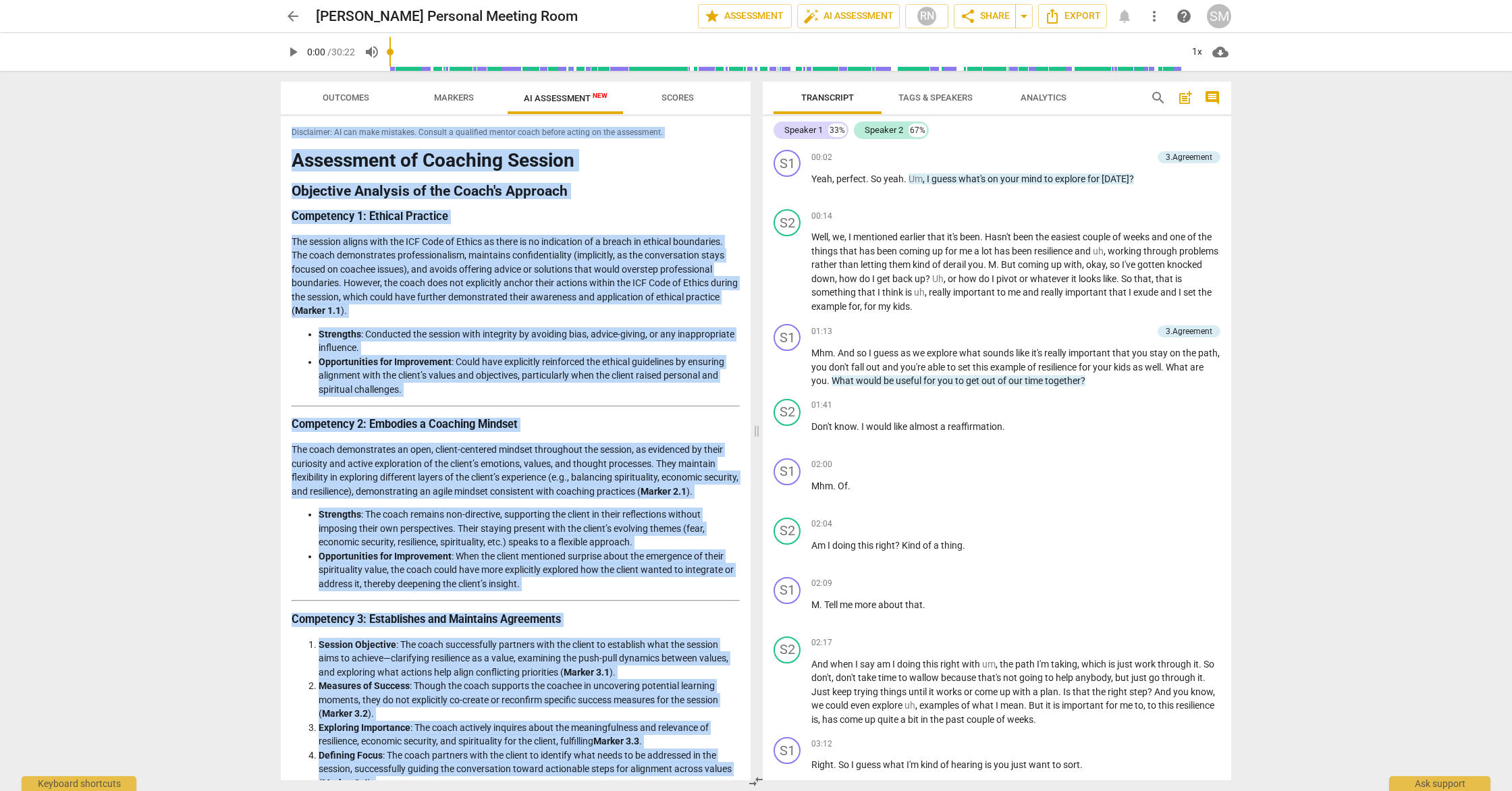
drag, startPoint x: 609, startPoint y: 751, endPoint x: 362, endPoint y: 113, distance: 684.1
click at [362, 113] on div "Outcomes Markers AI Assessment New Scores Disclaimer: AI can make mistakes. Con…" at bounding box center [516, 431] width 470 height 698
copy div "Disclaimer: AI can make mistakes. Consult a qualified mentor coach before actin…"
click at [732, 496] on p "The coach demonstrates an open, client-centered mindset throughout the session,…" at bounding box center [516, 470] width 449 height 56
drag, startPoint x: 607, startPoint y: 751, endPoint x: 374, endPoint y: 126, distance: 667.0
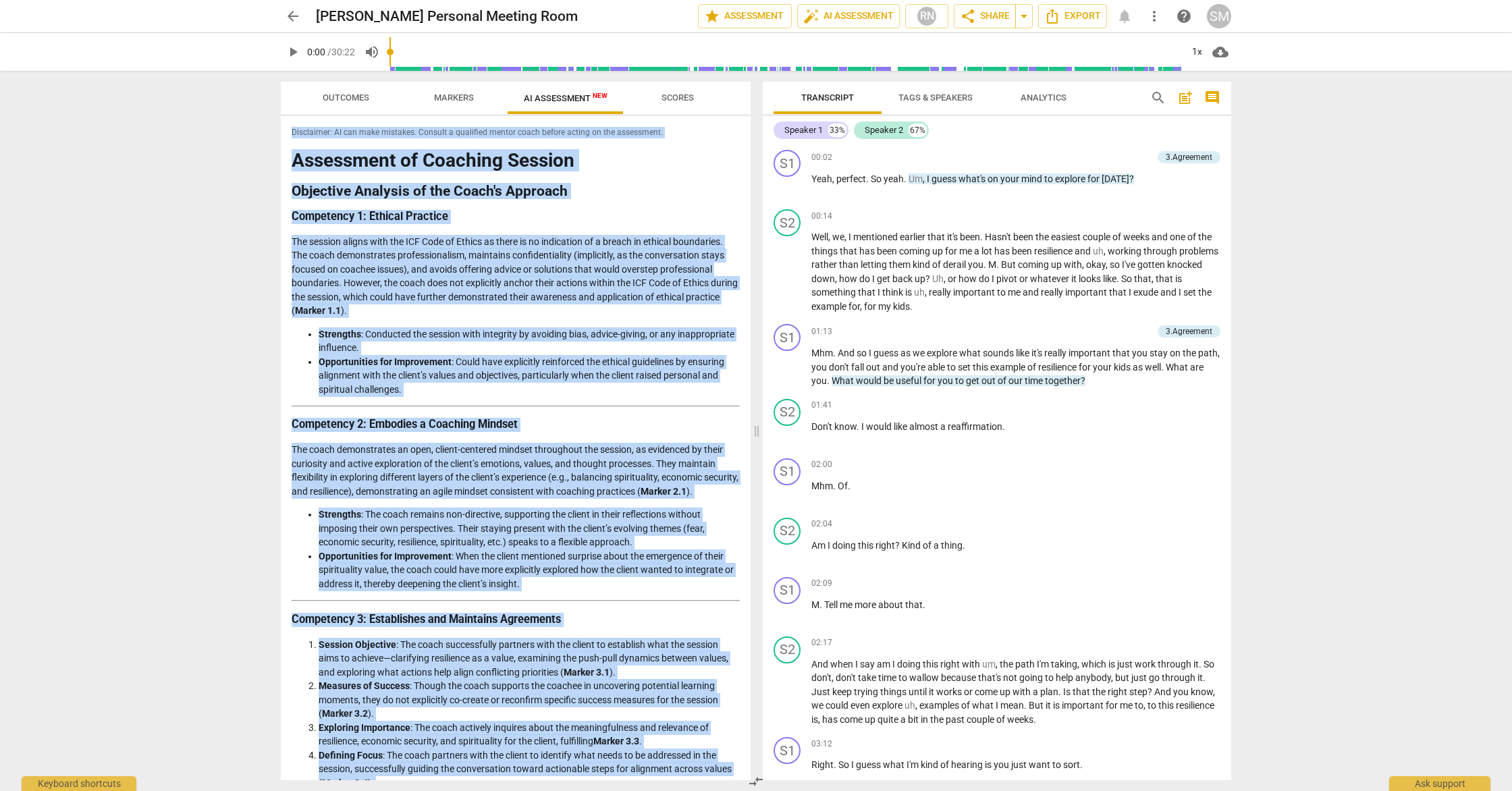
click at [374, 126] on div "Disclaimer: AI can make mistakes. Consult a qualified mentor coach before actin…" at bounding box center [516, 448] width 470 height 664
copy div "Disclaimer: AI can make mistakes. Consult a qualified mentor coach before actin…"
